Goal: Task Accomplishment & Management: Use online tool/utility

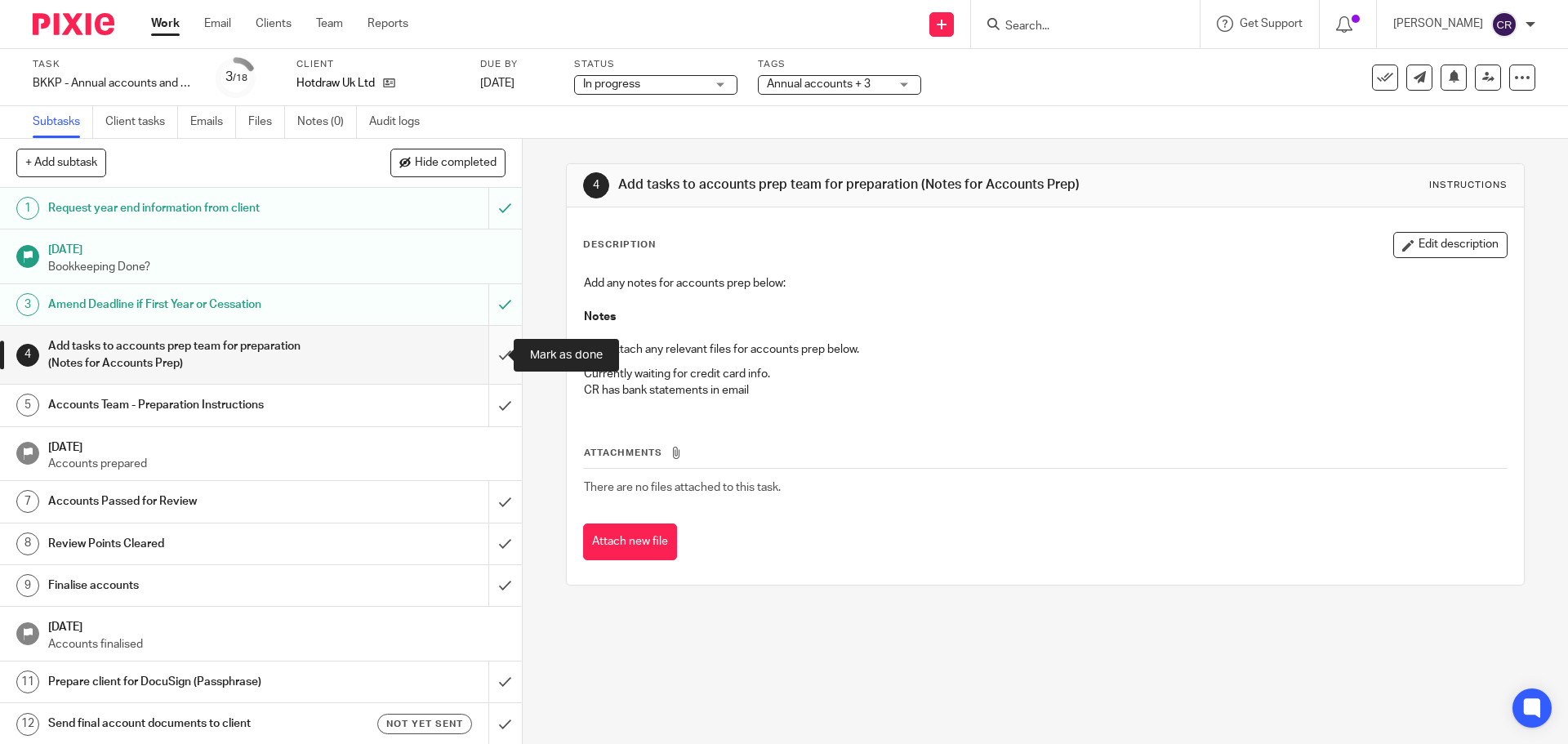
click at [487, 340] on input "submit" at bounding box center [261, 355] width 522 height 58
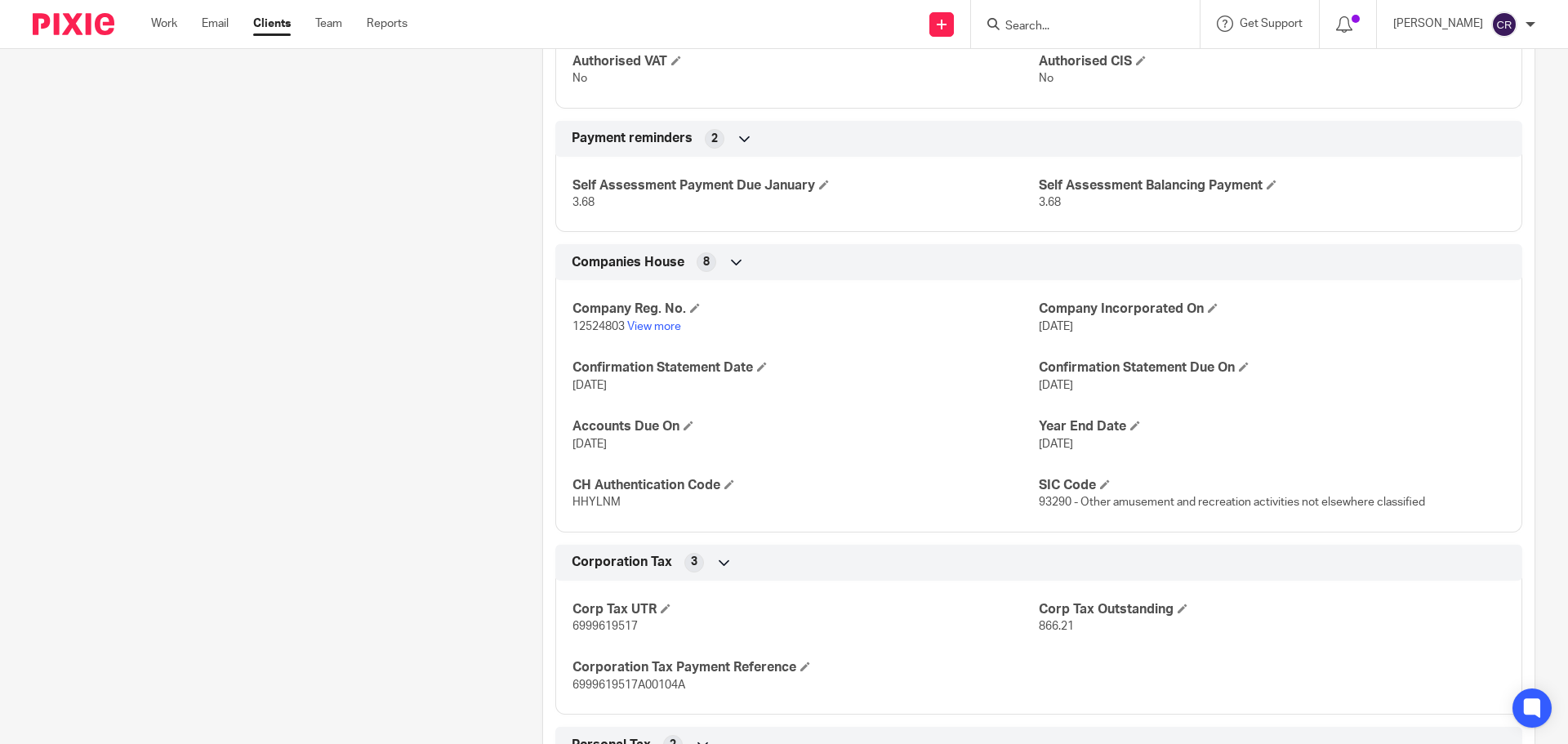
scroll to position [735, 0]
click at [588, 325] on span "12524803" at bounding box center [598, 323] width 52 height 12
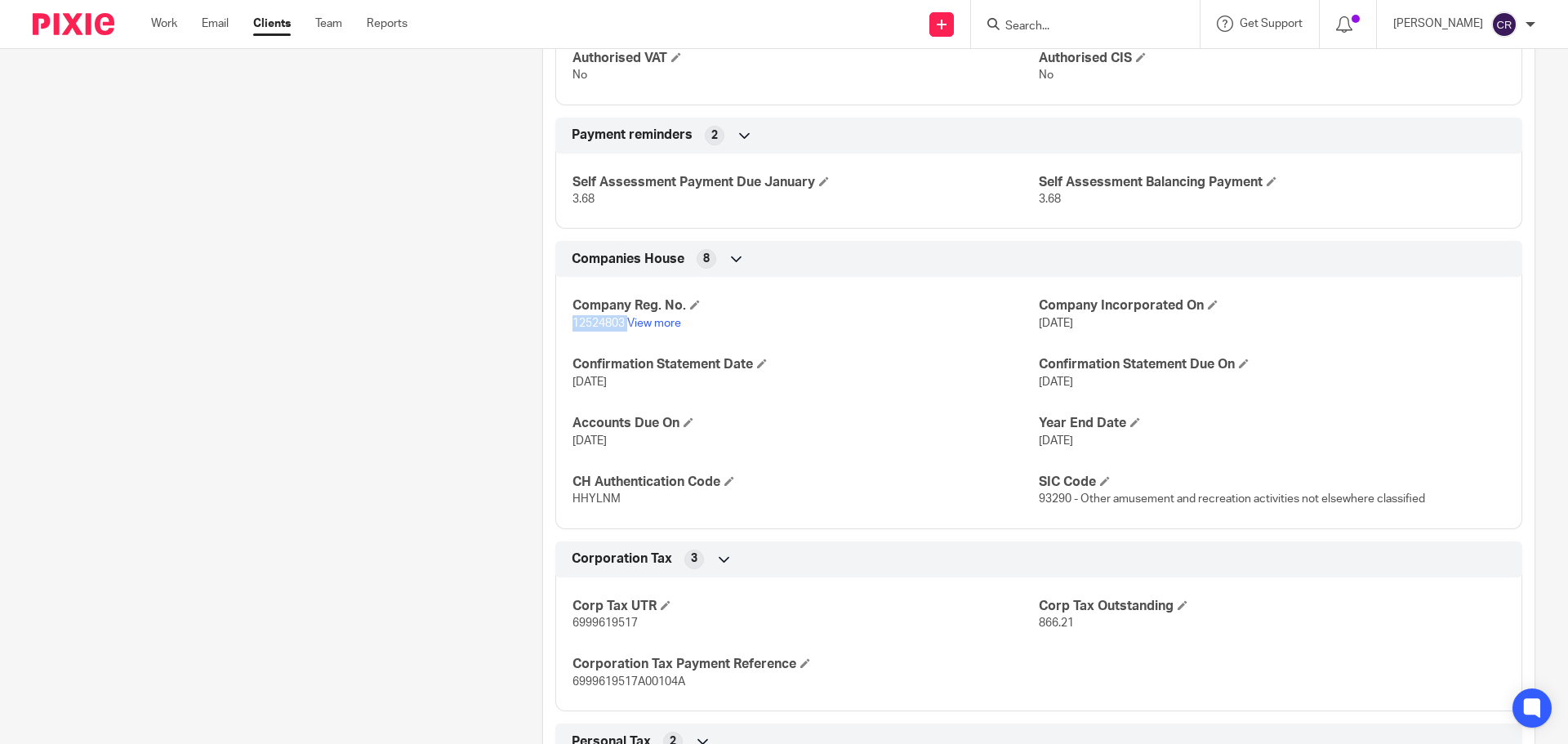
click at [588, 325] on span "12524803" at bounding box center [598, 323] width 52 height 12
copy p "12524803"
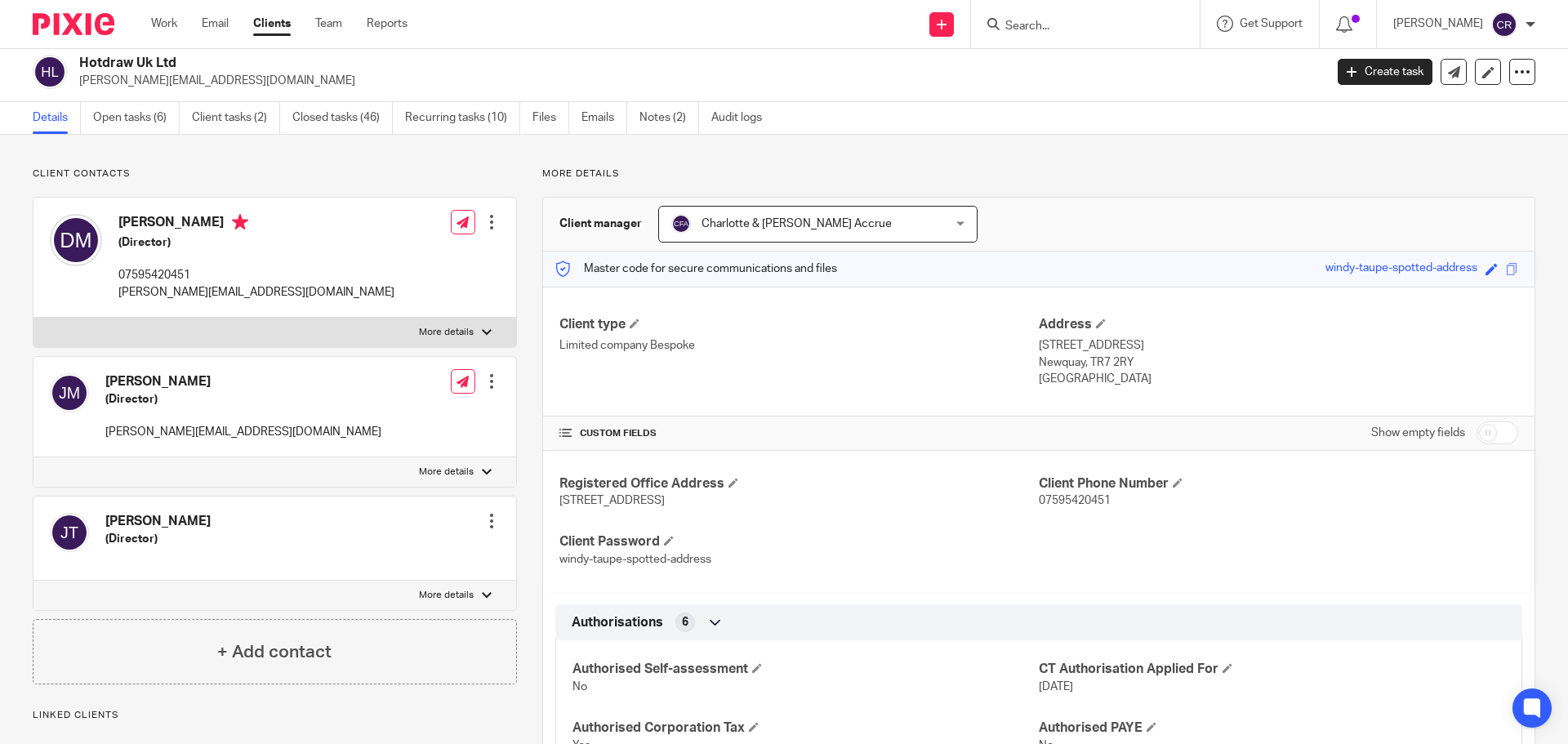
scroll to position [0, 0]
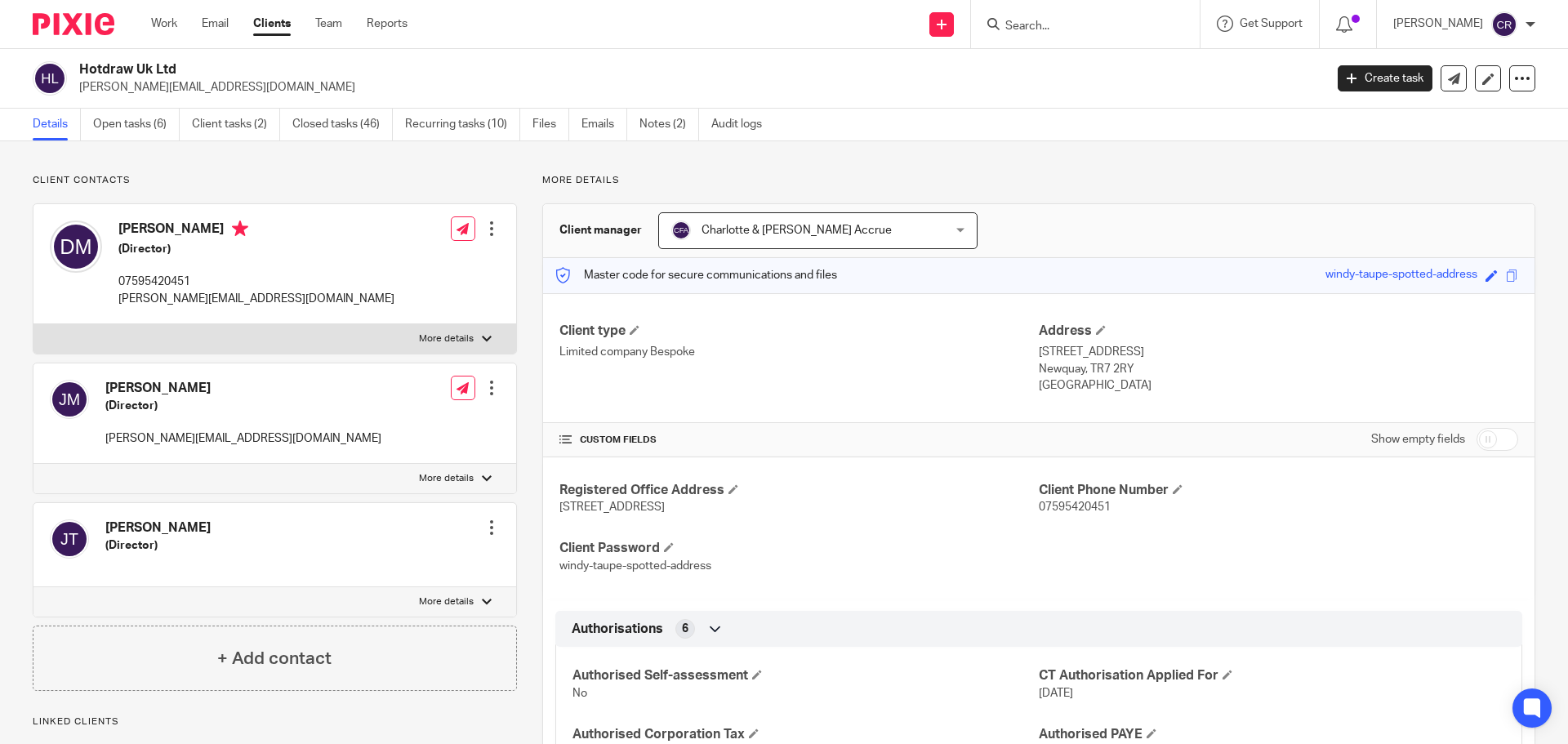
click at [85, 66] on h2 "Hotdraw Uk Ltd" at bounding box center [573, 69] width 987 height 17
copy div "Hotdraw Uk Ltd"
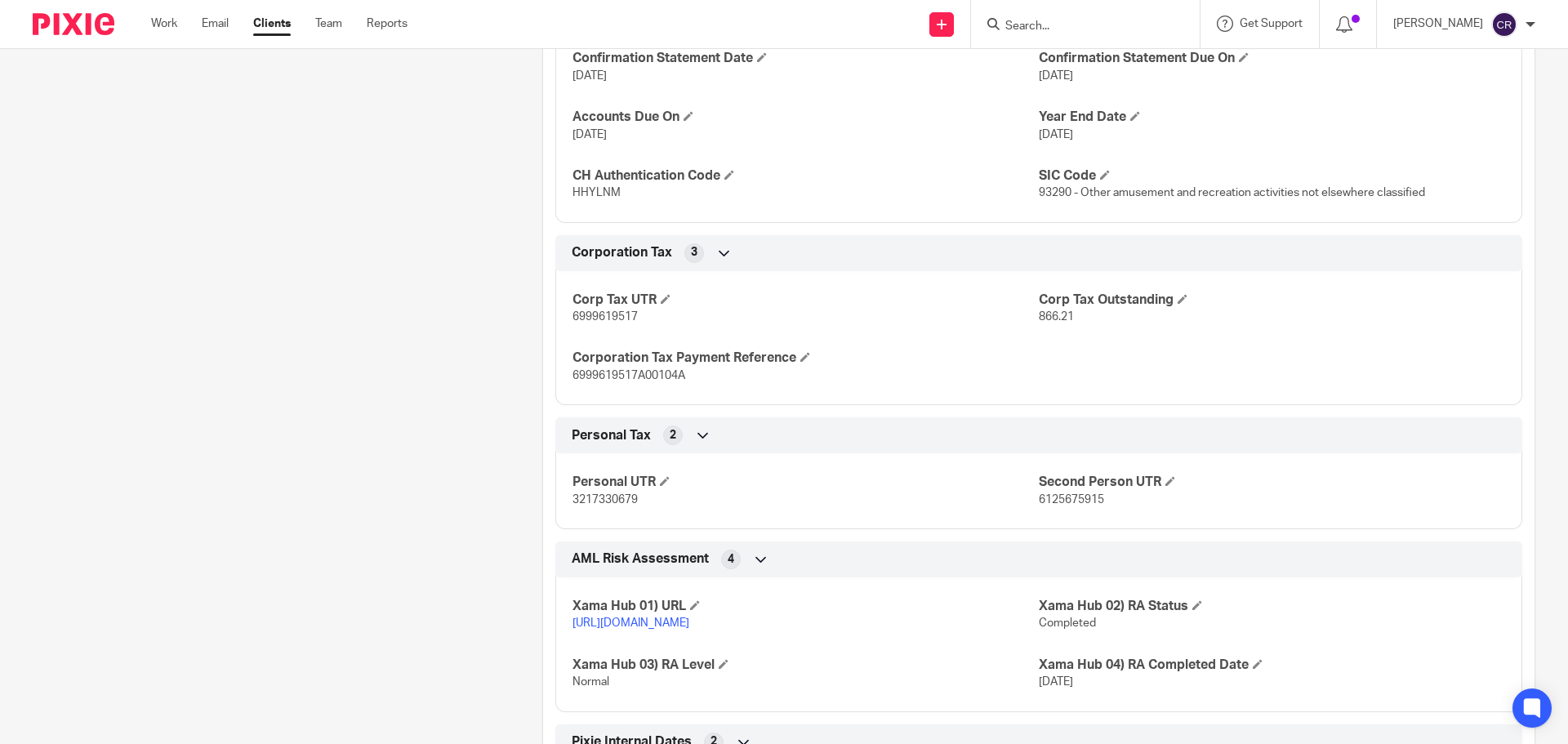
scroll to position [1062, 0]
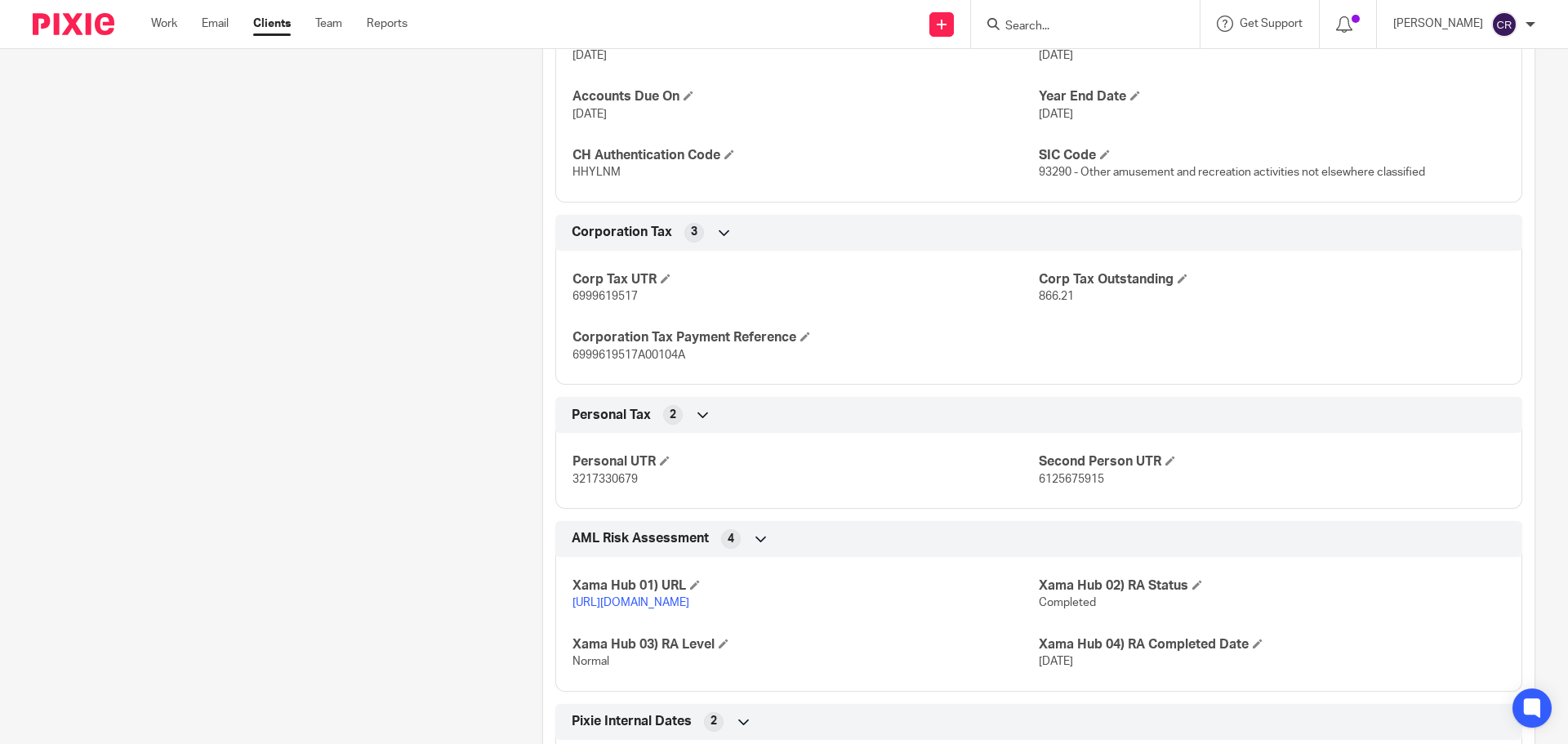
click at [608, 291] on span "6999619517" at bounding box center [605, 296] width 66 height 12
copy span "6999619517"
click at [589, 176] on span "HHYLNM" at bounding box center [597, 172] width 48 height 12
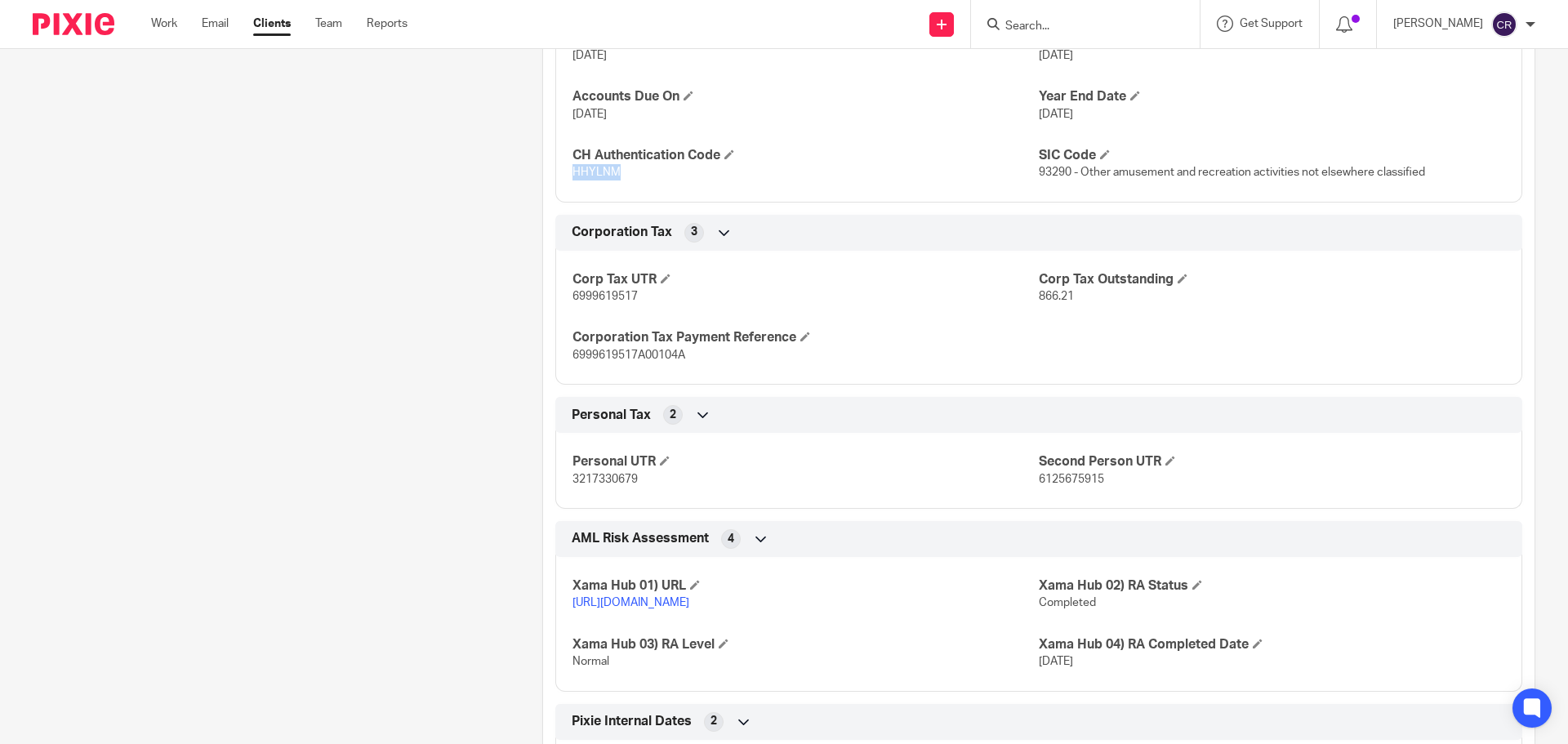
copy span "HHYLNM"
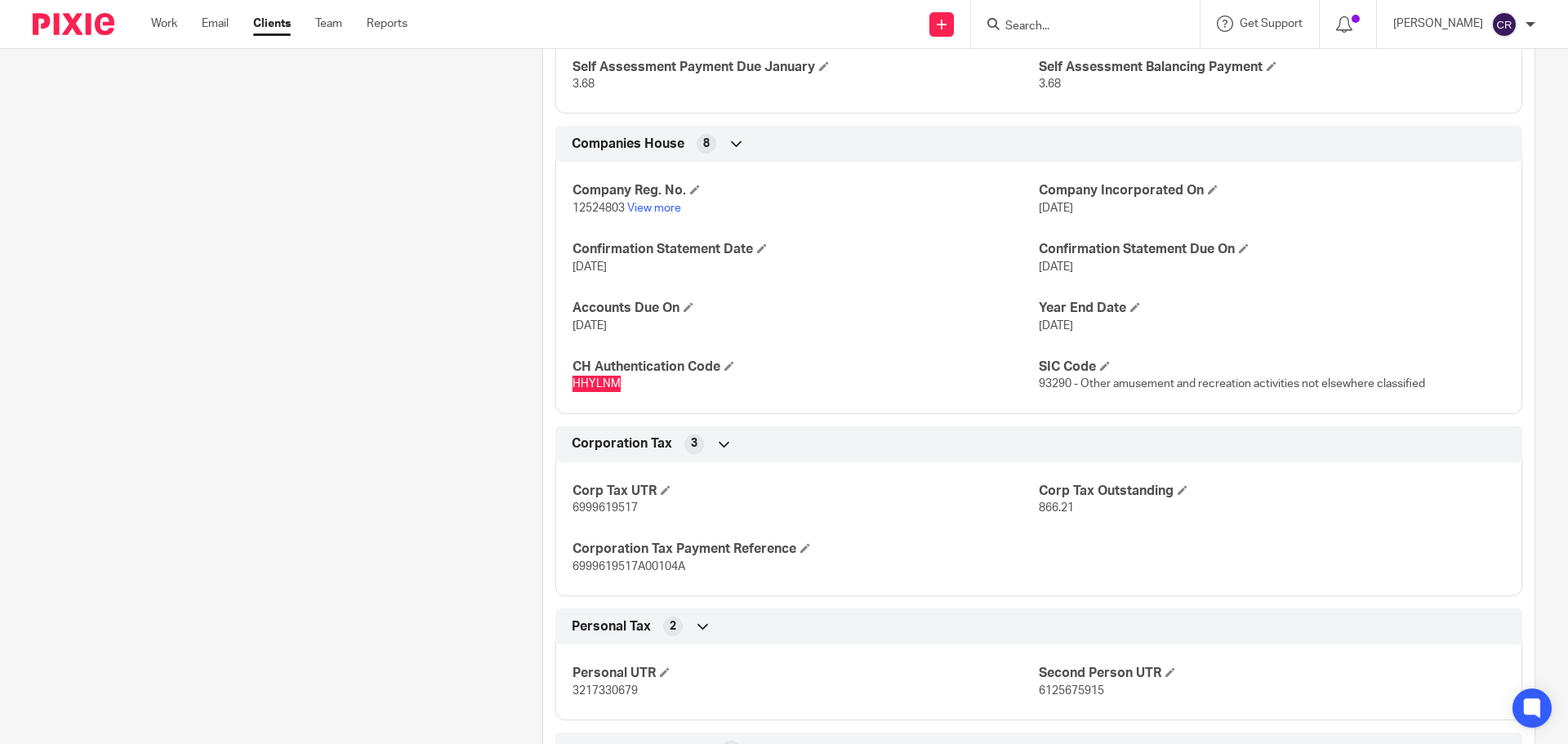
scroll to position [817, 0]
